Goal: Task Accomplishment & Management: Complete application form

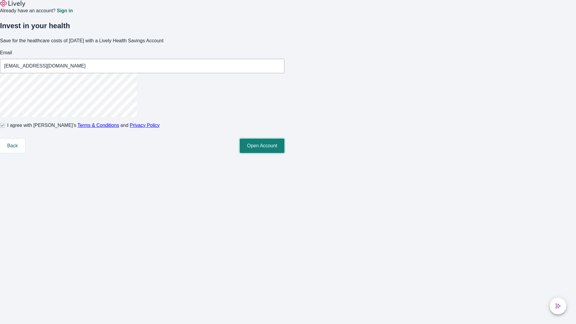
click at [284, 153] on button "Open Account" at bounding box center [262, 146] width 45 height 14
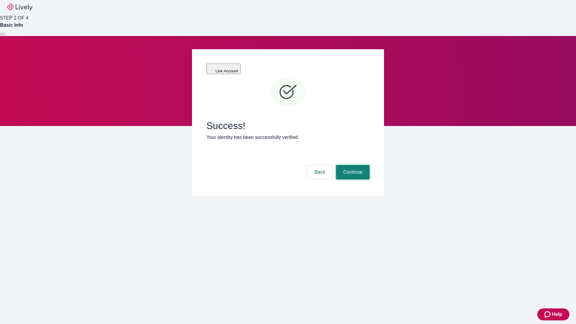
click at [352, 165] on button "Continue" at bounding box center [353, 172] width 34 height 14
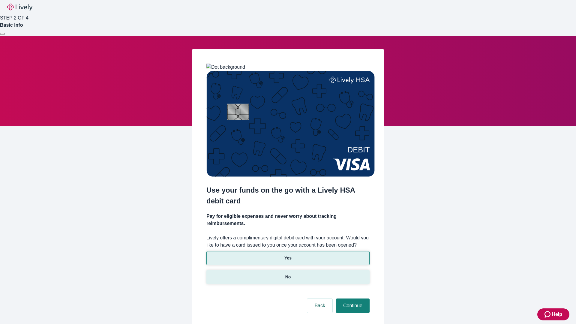
click at [288, 274] on p "No" at bounding box center [288, 277] width 6 height 6
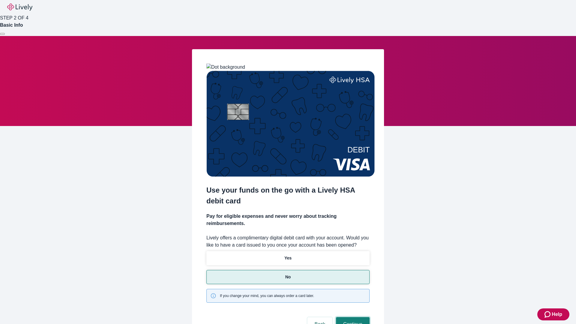
click at [352, 317] on button "Continue" at bounding box center [353, 324] width 34 height 14
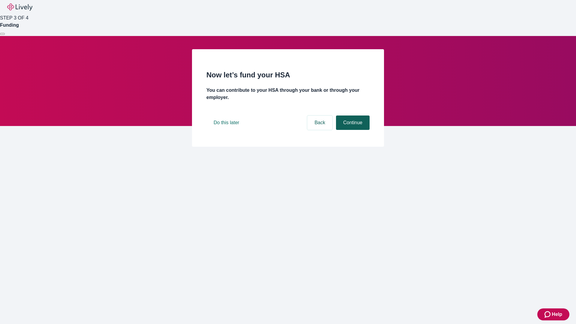
click at [352, 130] on button "Continue" at bounding box center [353, 122] width 34 height 14
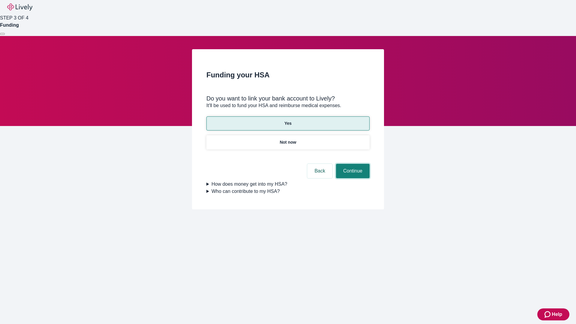
click at [352, 164] on button "Continue" at bounding box center [353, 171] width 34 height 14
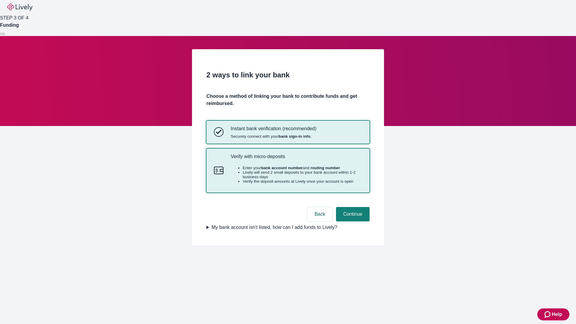
click at [296, 159] on p "Verify with micro-deposits" at bounding box center [296, 157] width 131 height 6
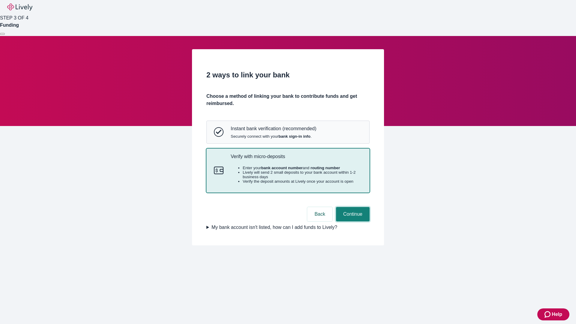
click at [352, 221] on button "Continue" at bounding box center [353, 214] width 34 height 14
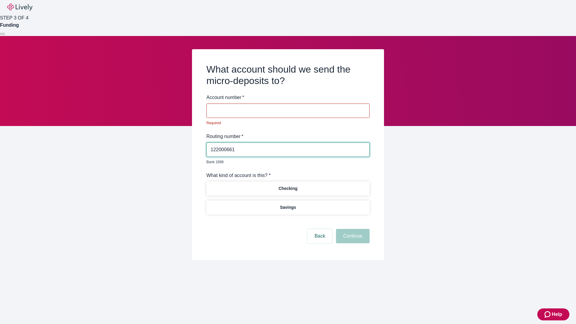
type input "122000661"
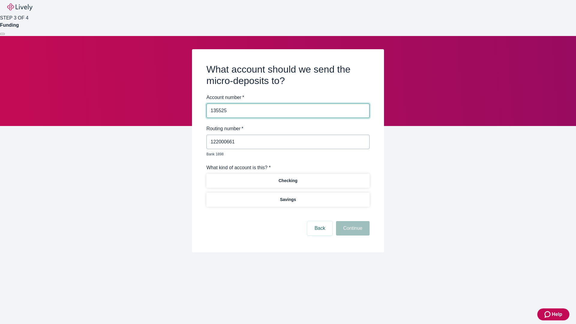
type input "135525"
click at [288, 178] on p "Checking" at bounding box center [287, 181] width 19 height 6
click at [352, 221] on button "Continue" at bounding box center [353, 228] width 34 height 14
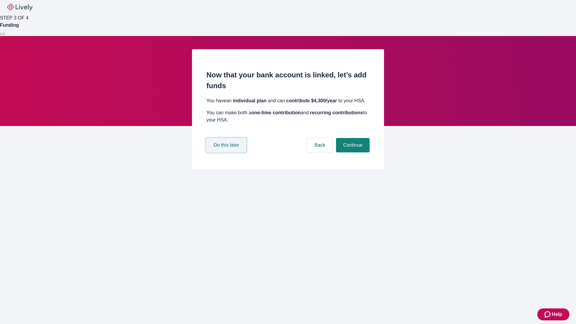
click at [227, 152] on button "Do this later" at bounding box center [226, 145] width 40 height 14
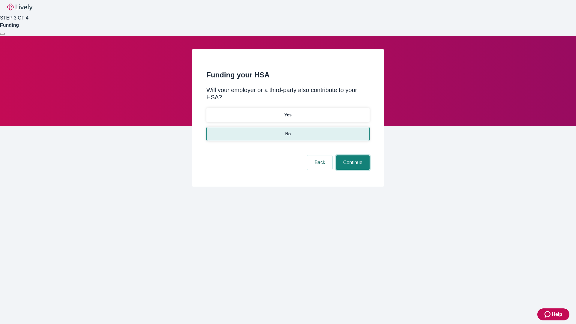
click at [352, 155] on button "Continue" at bounding box center [353, 162] width 34 height 14
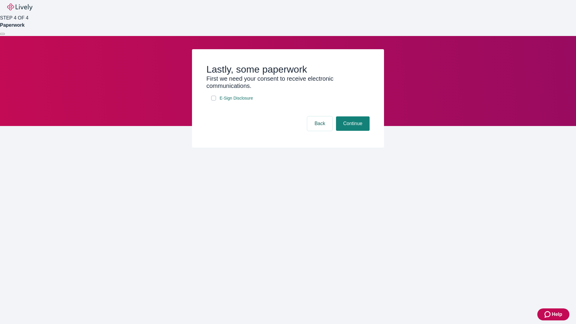
click at [214, 100] on input "E-Sign Disclosure" at bounding box center [213, 98] width 5 height 5
checkbox input "true"
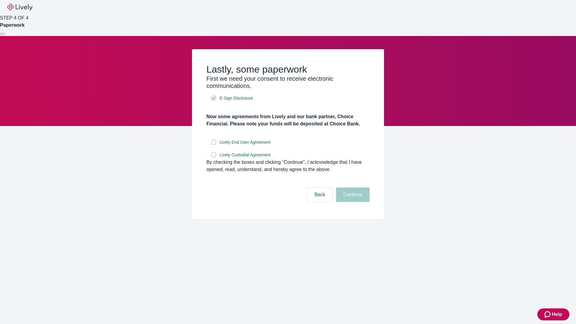
click at [214, 145] on input "Lively End User Agreement" at bounding box center [213, 142] width 5 height 5
checkbox input "true"
click at [214, 157] on input "Lively Custodial Agreement" at bounding box center [213, 154] width 5 height 5
checkbox input "true"
click at [352, 202] on button "Continue" at bounding box center [353, 194] width 34 height 14
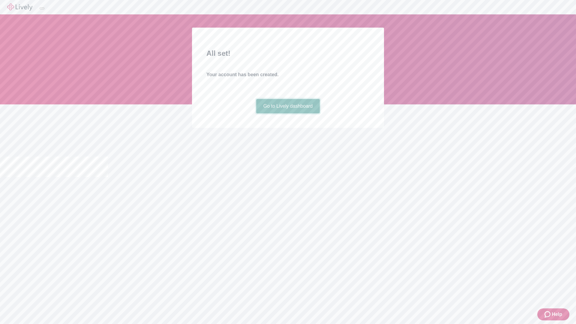
click at [288, 113] on link "Go to Lively dashboard" at bounding box center [288, 106] width 64 height 14
